Goal: Task Accomplishment & Management: Manage account settings

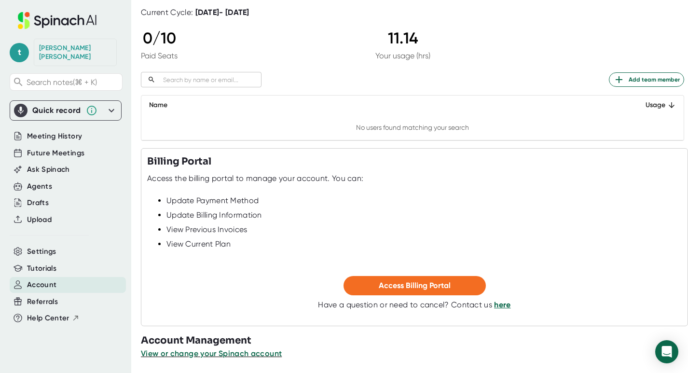
scroll to position [73, 0]
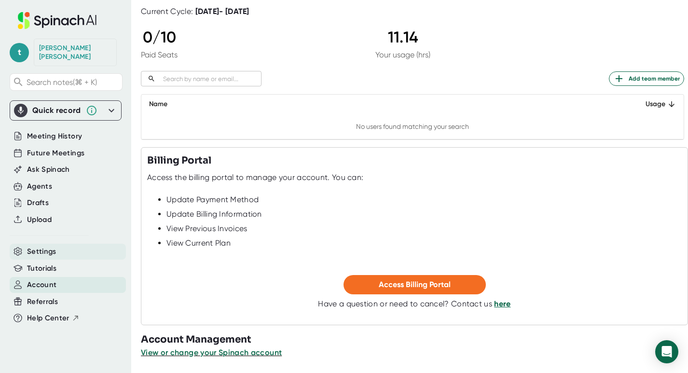
click at [37, 246] on span "Settings" at bounding box center [41, 251] width 29 height 11
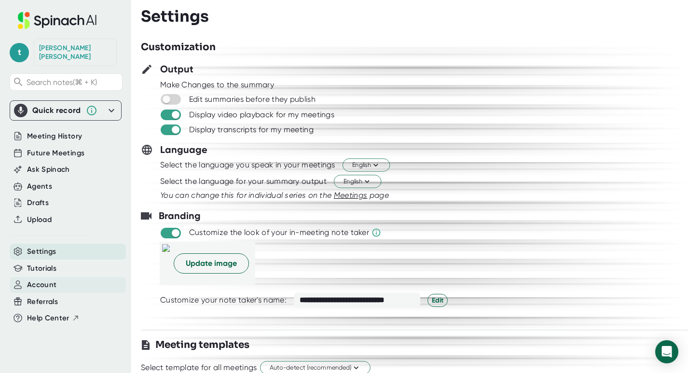
click at [47, 279] on span "Account" at bounding box center [41, 284] width 29 height 11
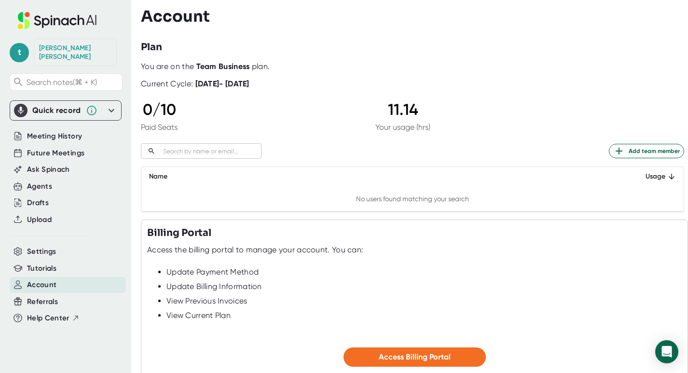
scroll to position [73, 0]
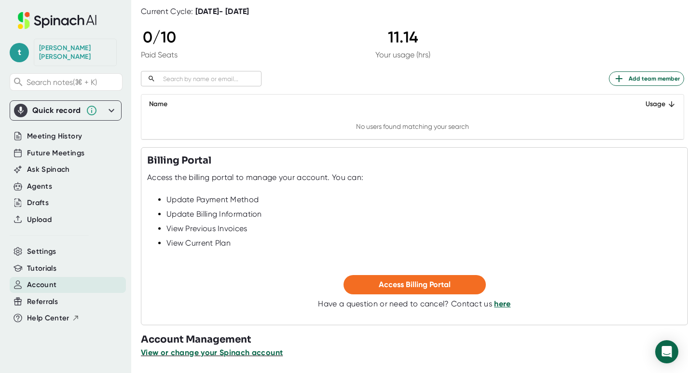
click at [224, 357] on span "View or change your Spinach account" at bounding box center [212, 352] width 142 height 9
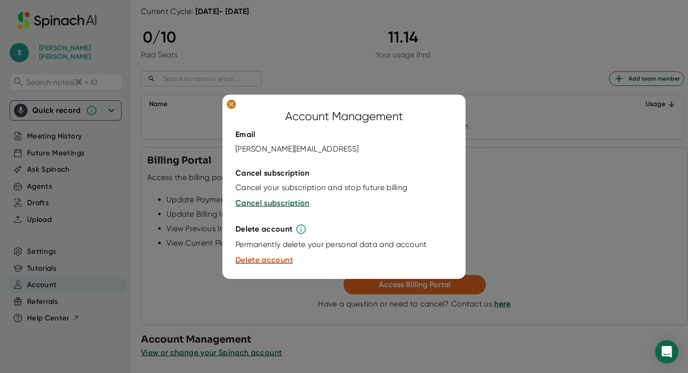
click at [231, 103] on icon at bounding box center [231, 104] width 4 height 4
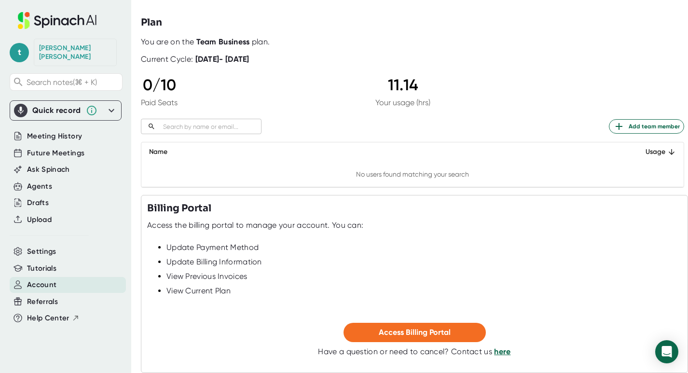
scroll to position [0, 0]
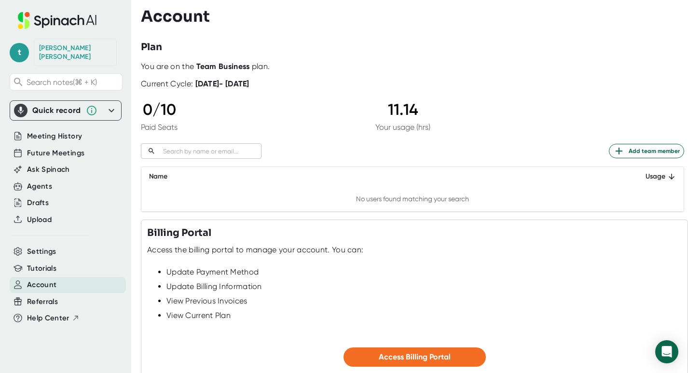
click at [80, 51] on div "[PERSON_NAME]" at bounding box center [75, 52] width 72 height 17
click at [55, 46] on div "[PERSON_NAME]" at bounding box center [75, 52] width 72 height 17
click at [23, 46] on span "t" at bounding box center [19, 52] width 19 height 19
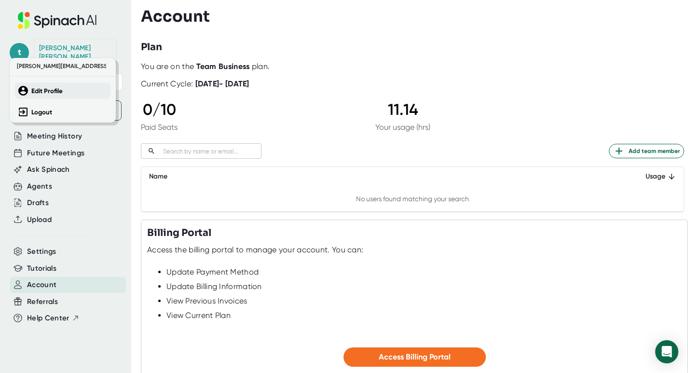
click at [45, 88] on b "Edit Profile" at bounding box center [46, 91] width 31 height 8
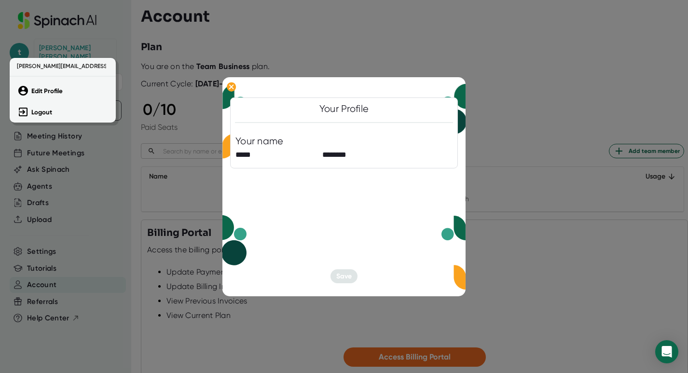
click at [231, 88] on div at bounding box center [344, 186] width 688 height 373
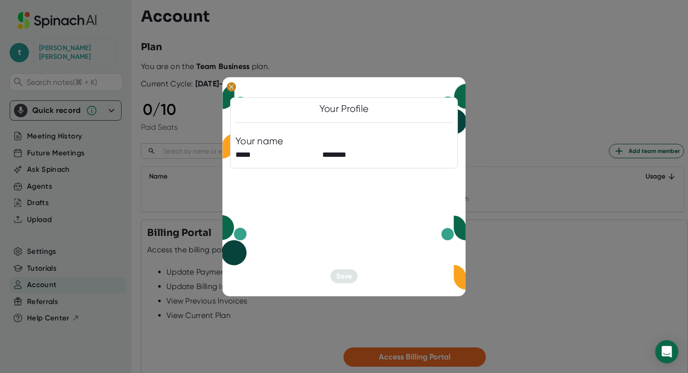
click at [236, 88] on button at bounding box center [231, 87] width 15 height 12
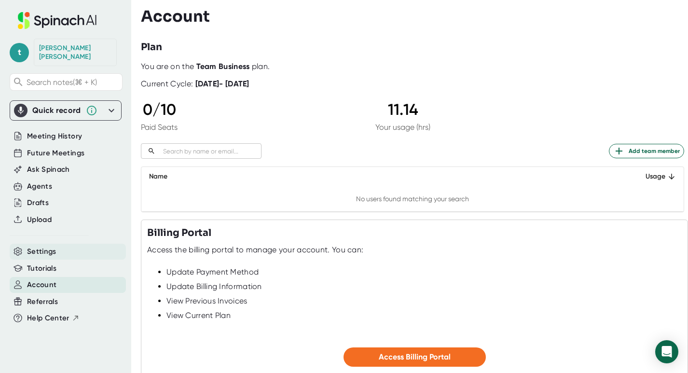
click at [51, 246] on span "Settings" at bounding box center [41, 251] width 29 height 11
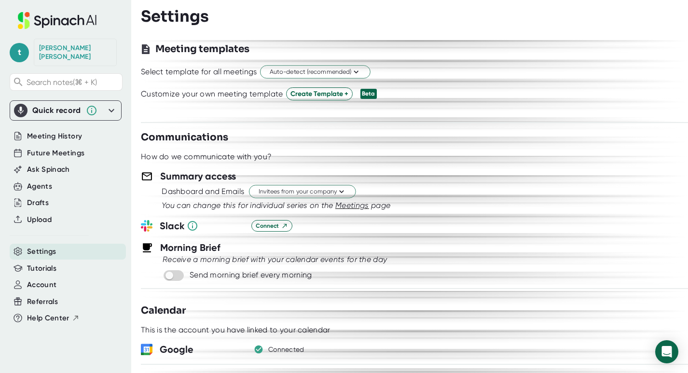
scroll to position [298, 0]
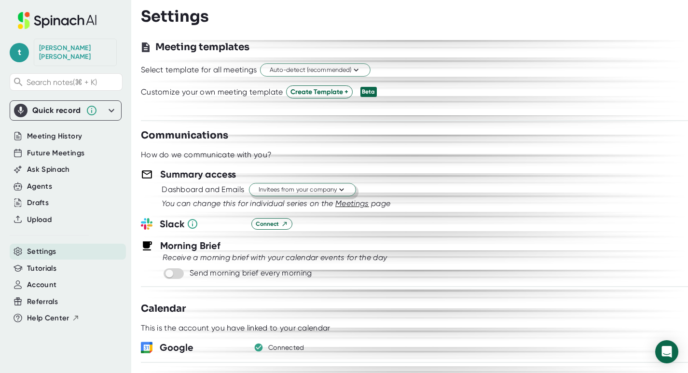
click at [272, 191] on span "Invitees from your company" at bounding box center [302, 189] width 88 height 9
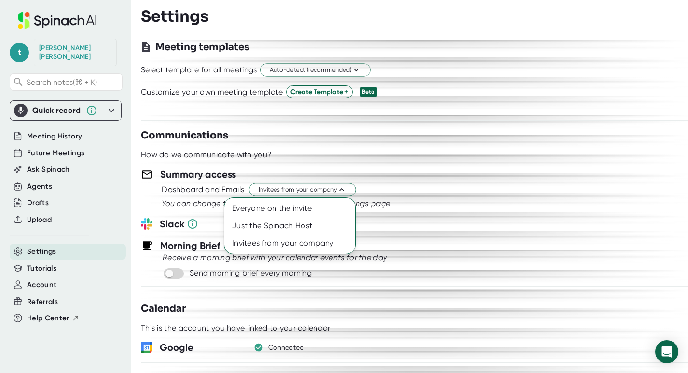
click at [270, 166] on div at bounding box center [344, 186] width 688 height 373
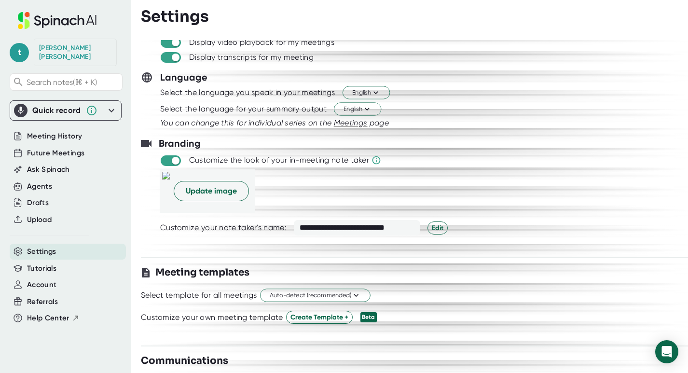
scroll to position [0, 0]
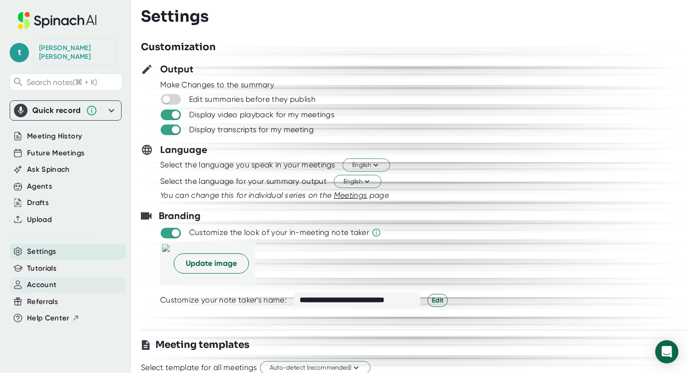
click at [40, 279] on span "Account" at bounding box center [41, 284] width 29 height 11
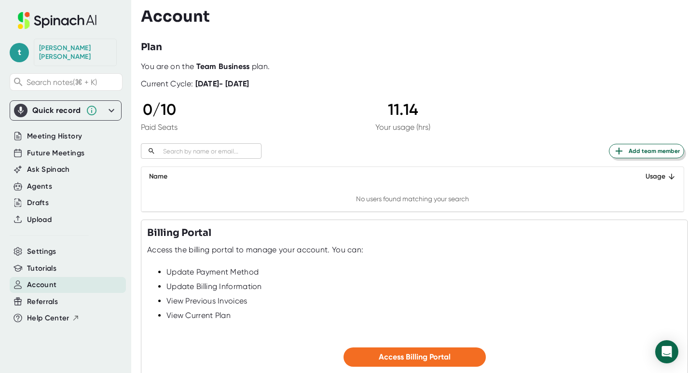
click at [648, 149] on span "Add team member" at bounding box center [646, 151] width 67 height 12
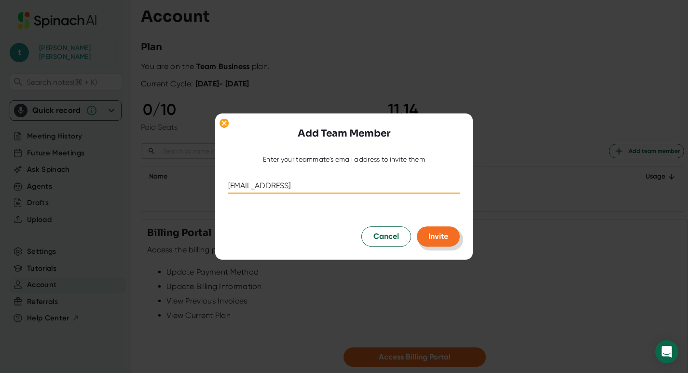
type input "[EMAIL_ADDRESS]"
click at [429, 236] on span "Invite" at bounding box center [438, 235] width 20 height 9
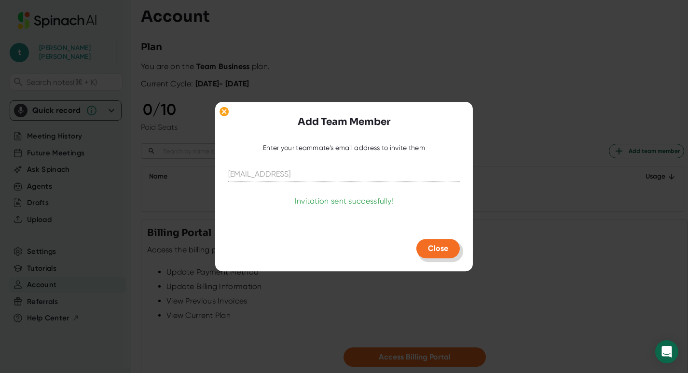
click at [434, 247] on span "Close" at bounding box center [438, 248] width 20 height 9
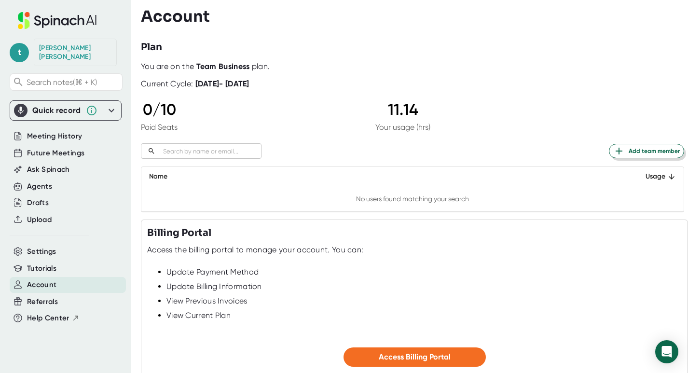
click at [652, 150] on span "Add team member" at bounding box center [646, 151] width 67 height 12
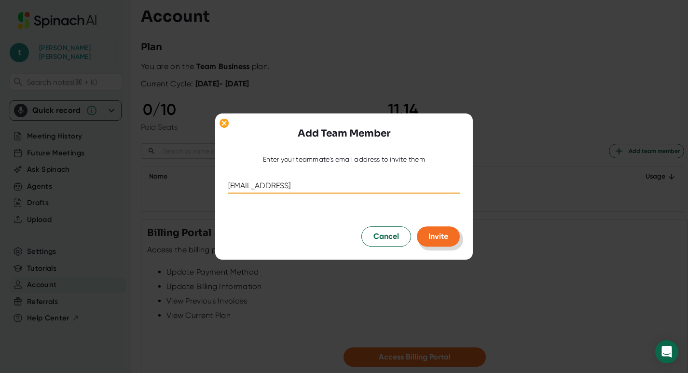
type input "[EMAIL_ADDRESS]"
click at [438, 236] on span "Invite" at bounding box center [438, 235] width 20 height 9
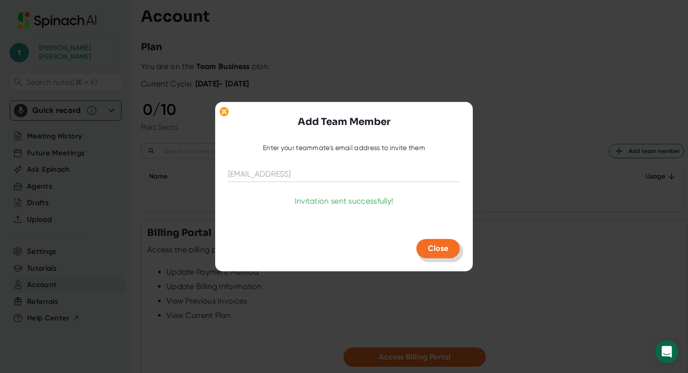
click at [430, 243] on button "Close" at bounding box center [437, 248] width 43 height 19
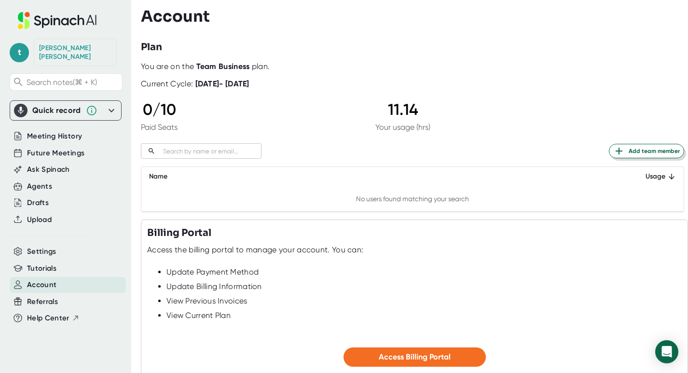
click at [649, 147] on span "Add team member" at bounding box center [646, 151] width 67 height 12
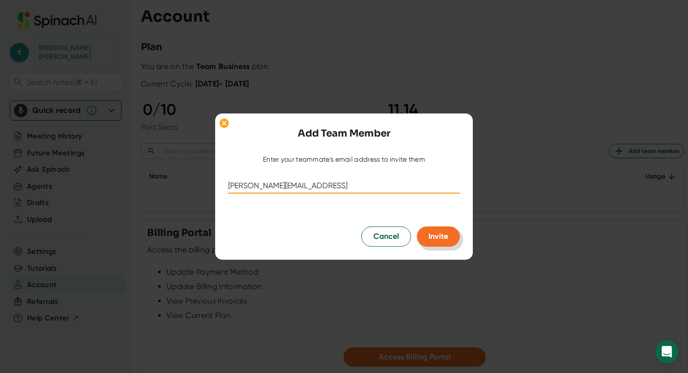
type input "[PERSON_NAME][EMAIL_ADDRESS]"
click at [438, 231] on button "Invite" at bounding box center [438, 236] width 43 height 20
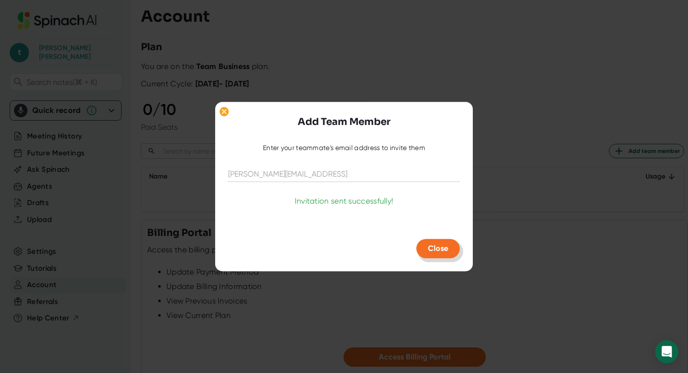
click at [443, 252] on span "Close" at bounding box center [438, 248] width 20 height 9
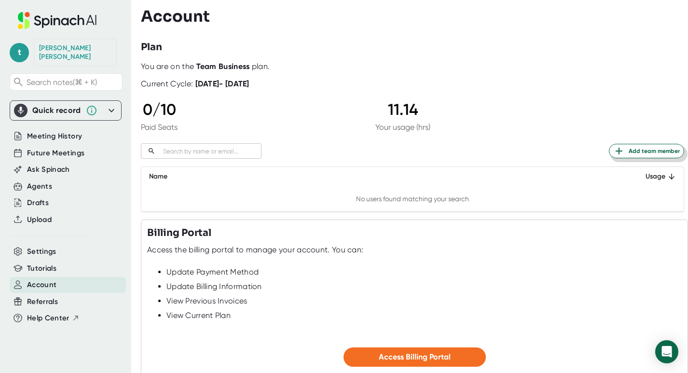
scroll to position [73, 0]
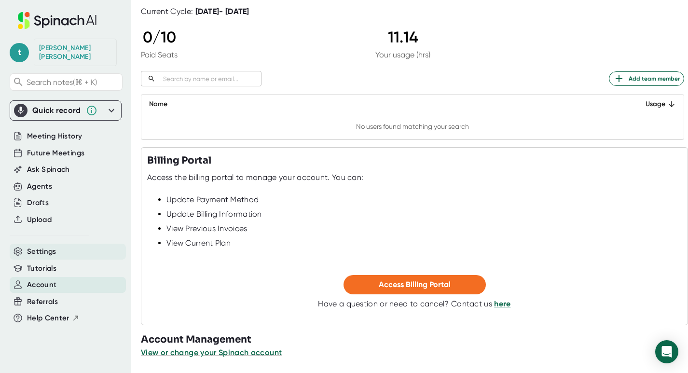
click at [42, 246] on span "Settings" at bounding box center [41, 251] width 29 height 11
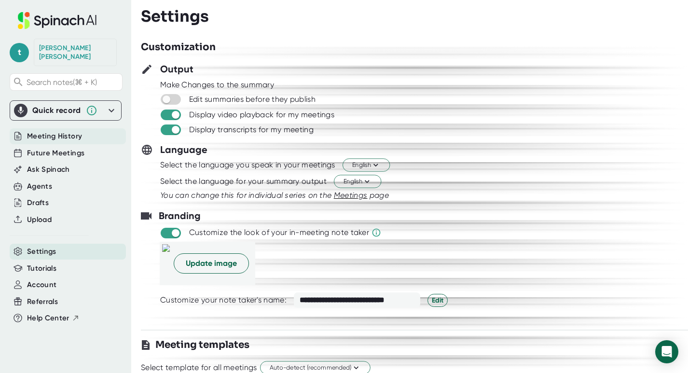
click at [51, 131] on span "Meeting History" at bounding box center [54, 136] width 55 height 11
